Goal: Transaction & Acquisition: Purchase product/service

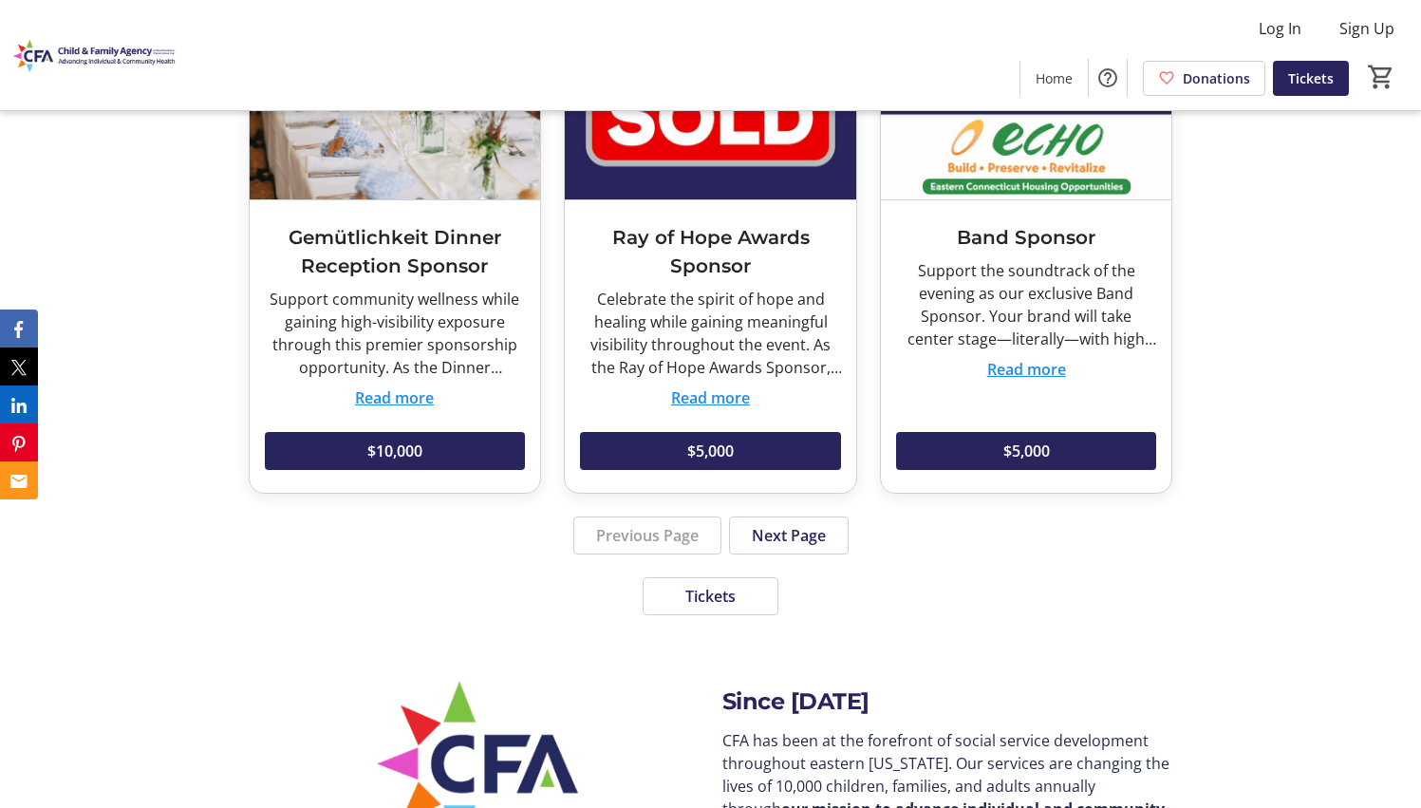
scroll to position [3342, 0]
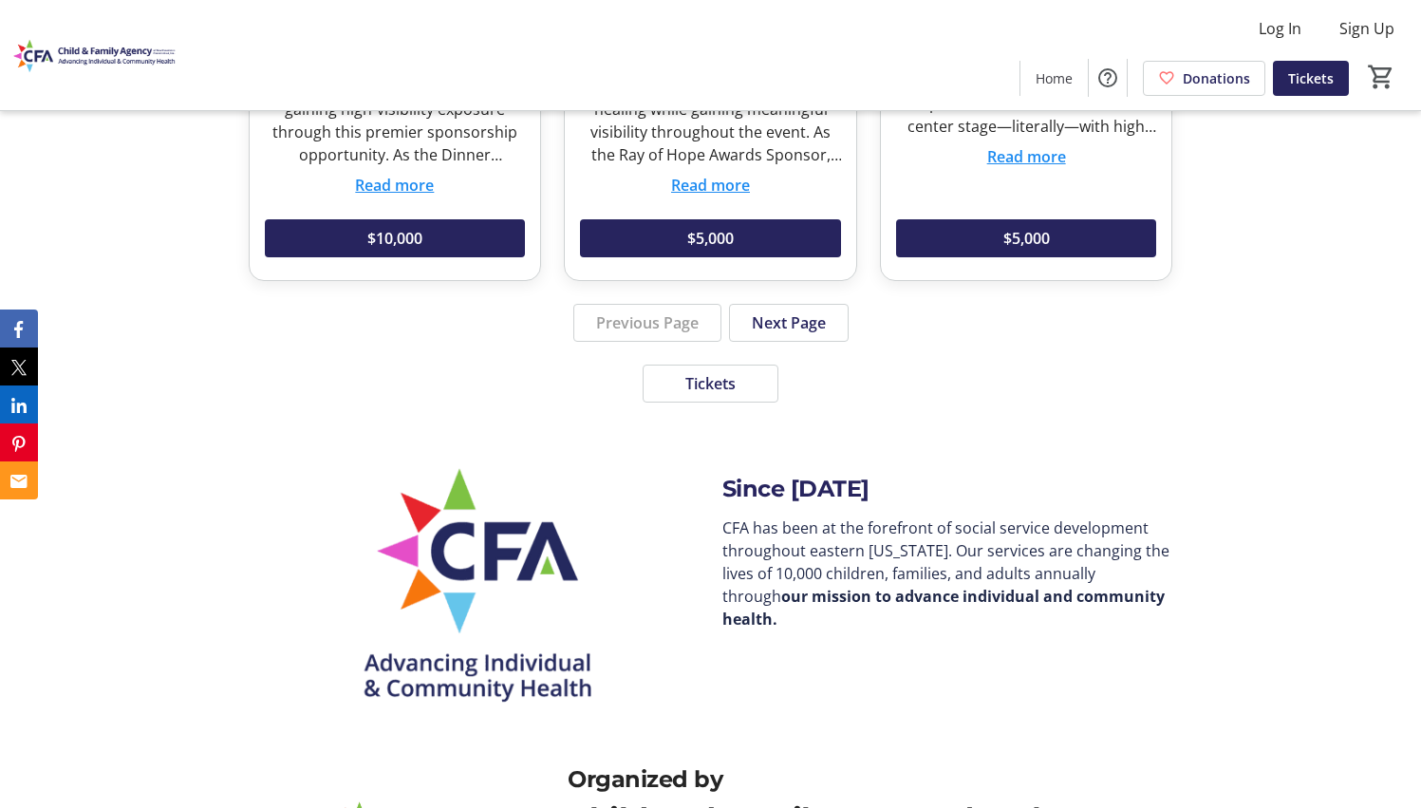
click at [828, 300] on span at bounding box center [789, 323] width 118 height 46
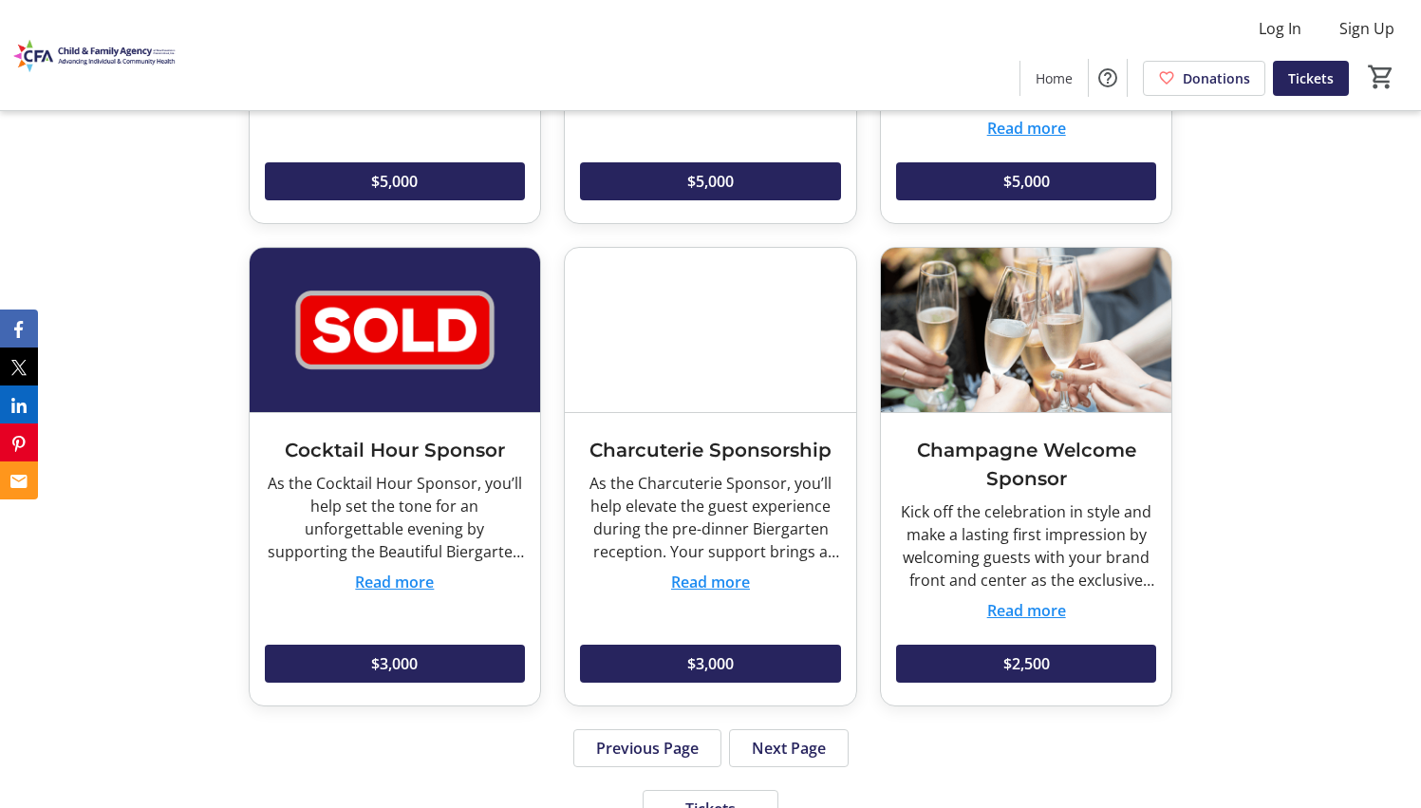
scroll to position [3105, 0]
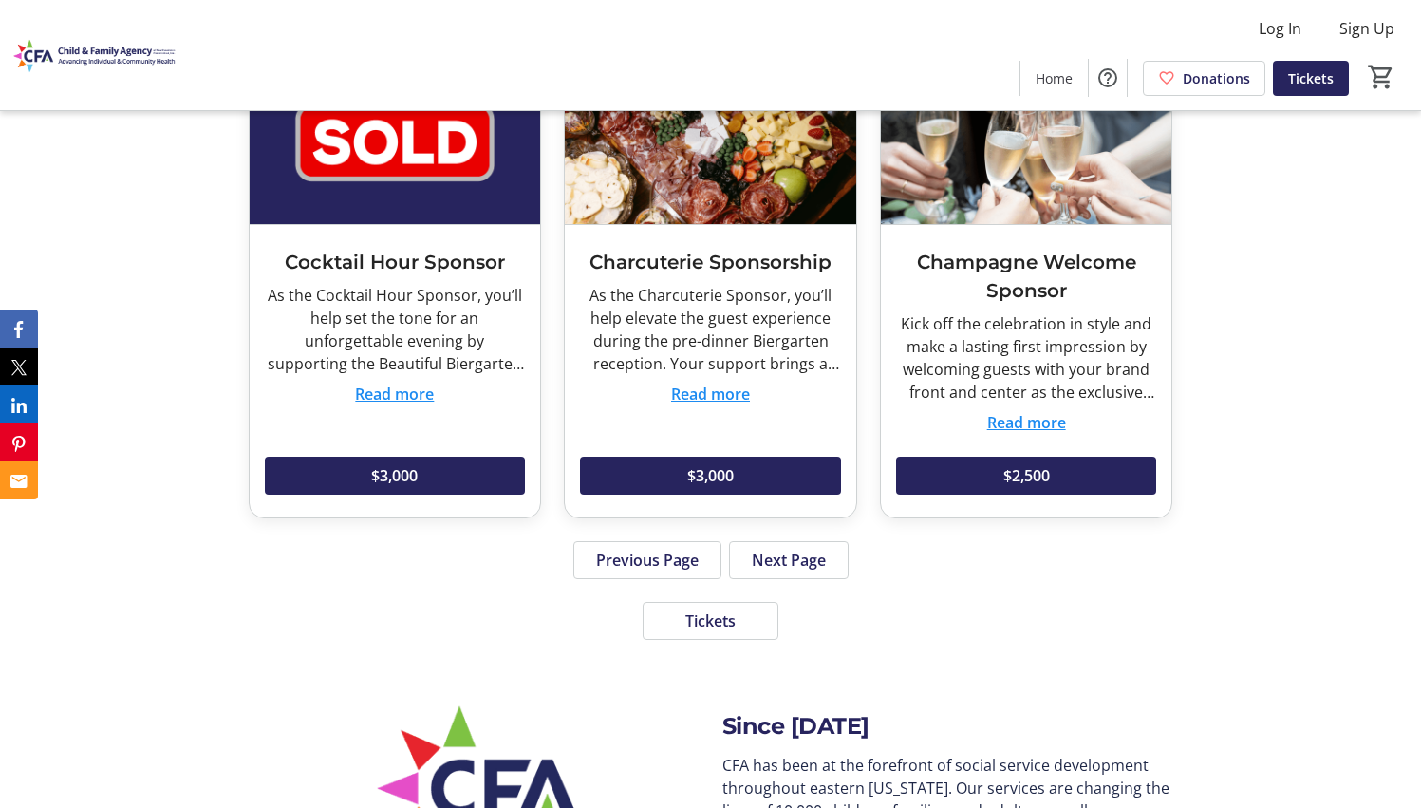
click at [802, 549] on span "Next Page" at bounding box center [789, 560] width 74 height 23
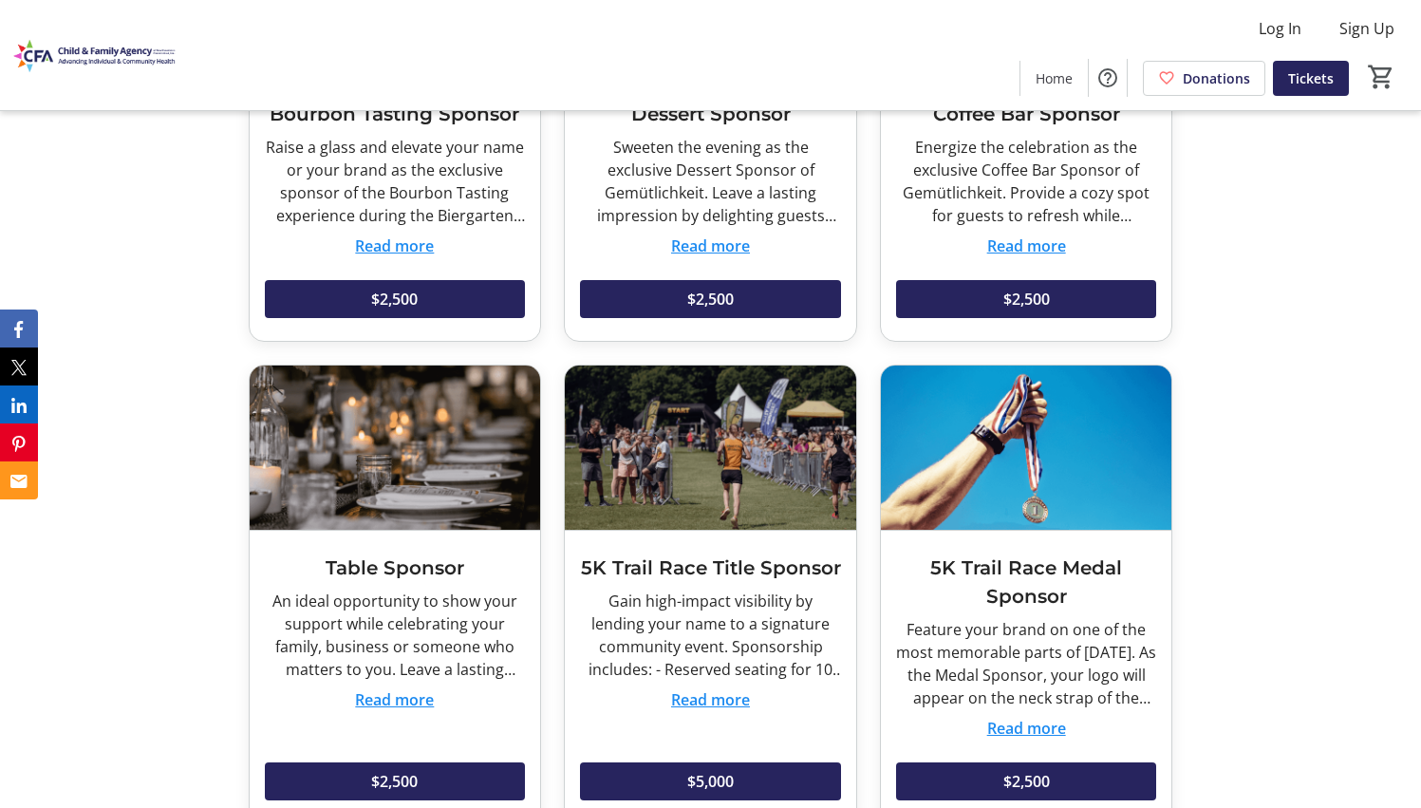
scroll to position [2989, 0]
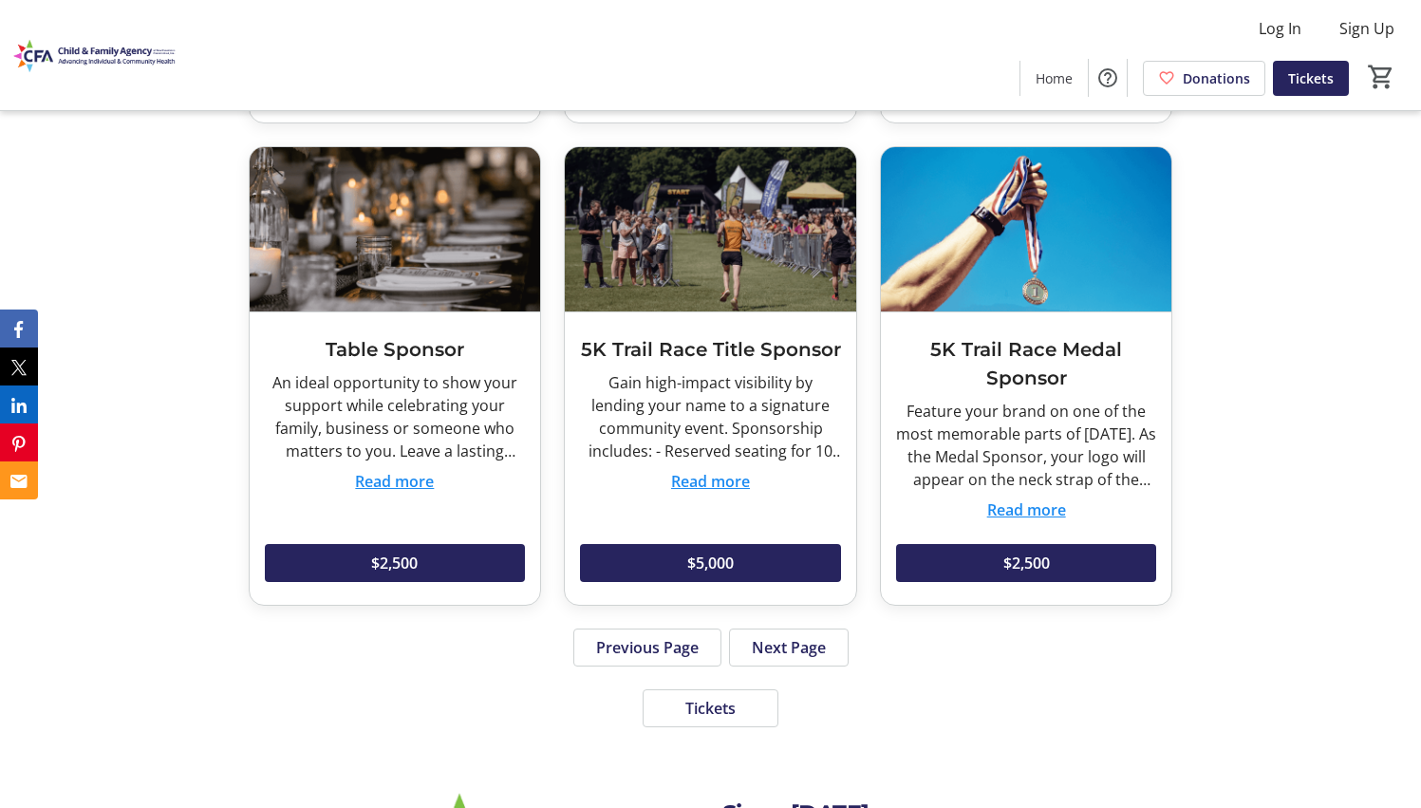
drag, startPoint x: 787, startPoint y: 635, endPoint x: 1167, endPoint y: 574, distance: 385.4
click at [787, 634] on button "Next Page" at bounding box center [789, 647] width 120 height 38
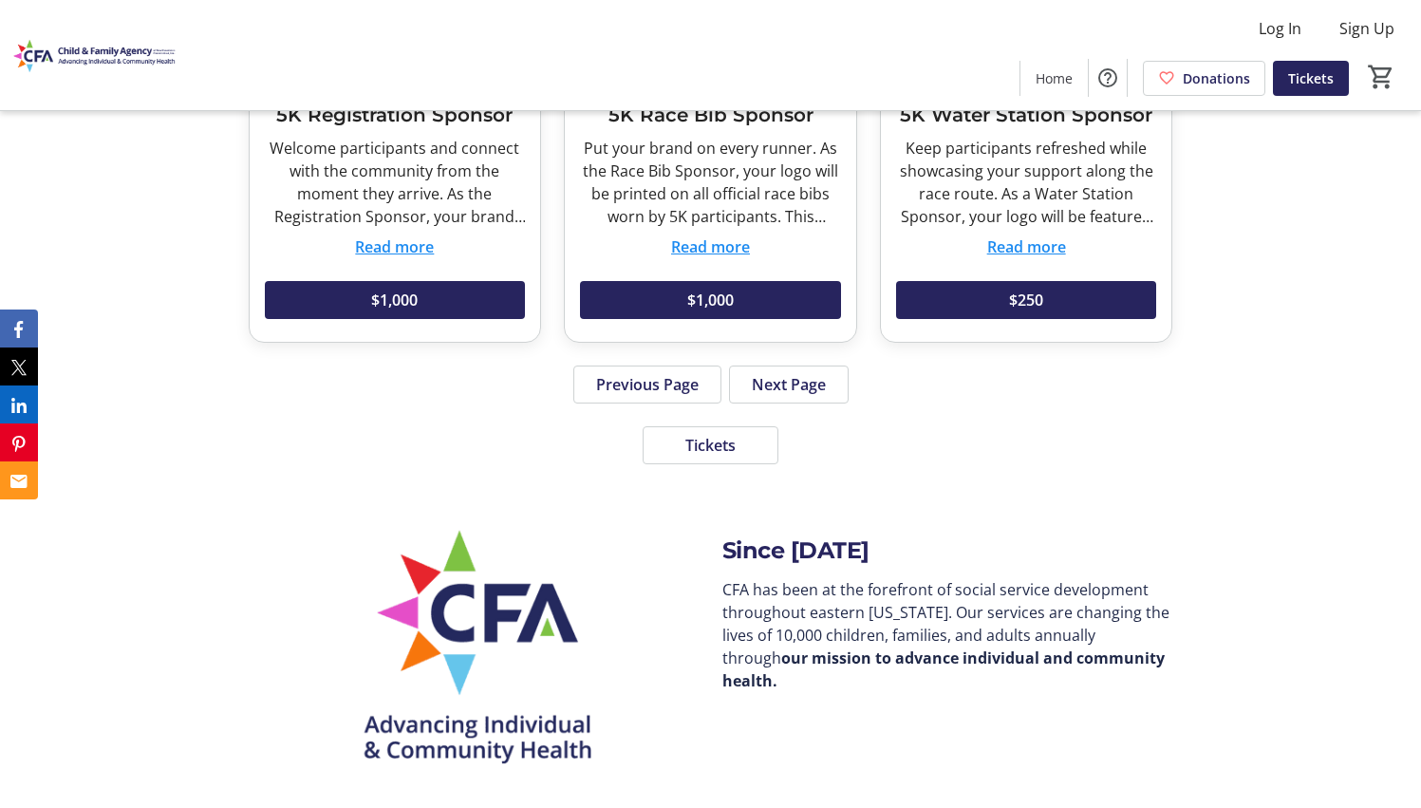
click at [125, 54] on img at bounding box center [95, 55] width 169 height 95
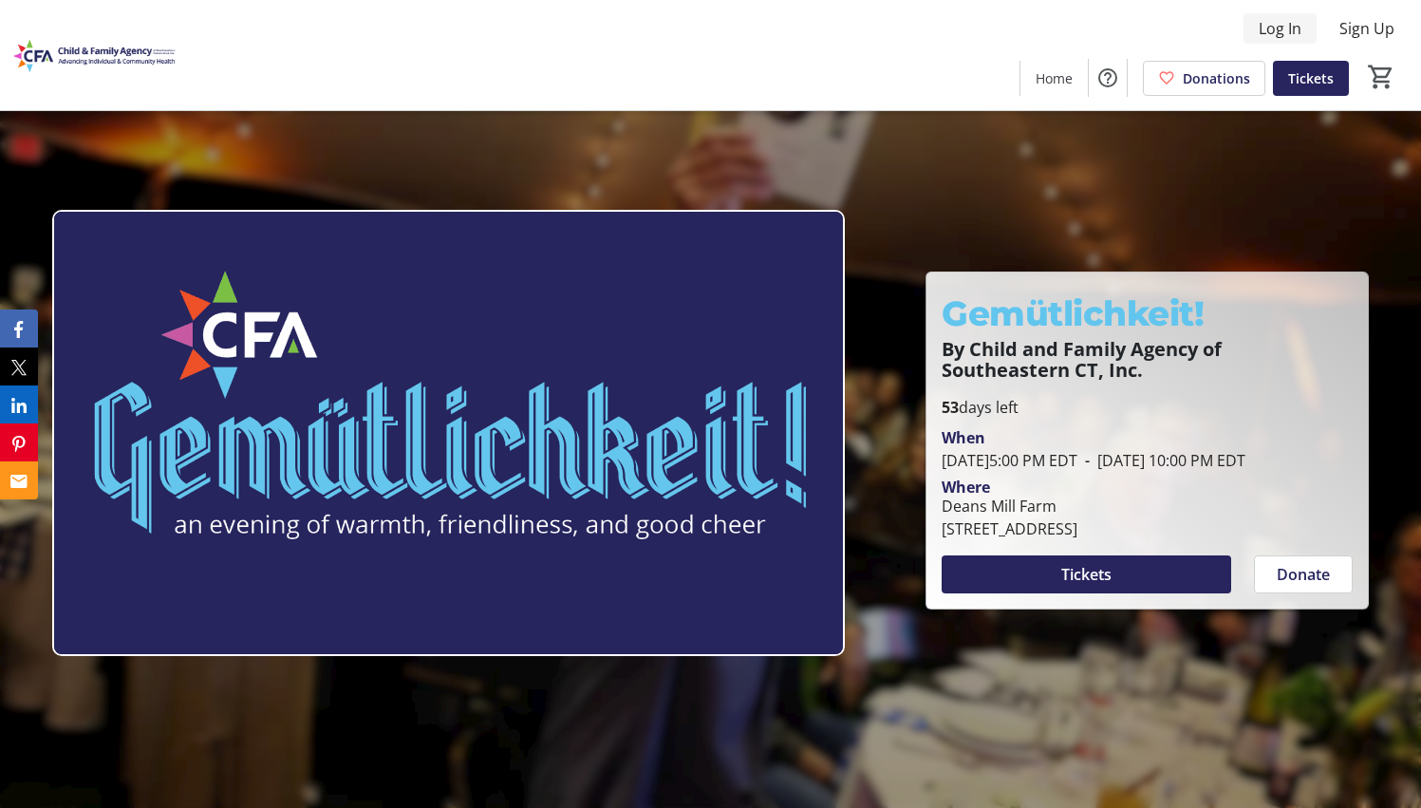
click at [1270, 28] on span "Log In" at bounding box center [1279, 28] width 43 height 23
click at [1294, 89] on span at bounding box center [1311, 78] width 76 height 46
click at [1291, 84] on span "Tickets" at bounding box center [1311, 78] width 46 height 20
